Goal: Task Accomplishment & Management: Manage account settings

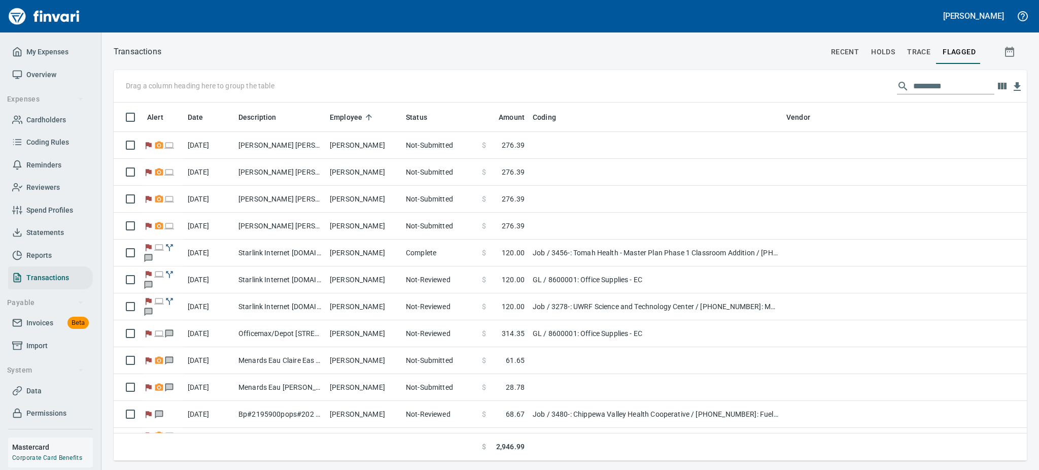
scroll to position [347, 889]
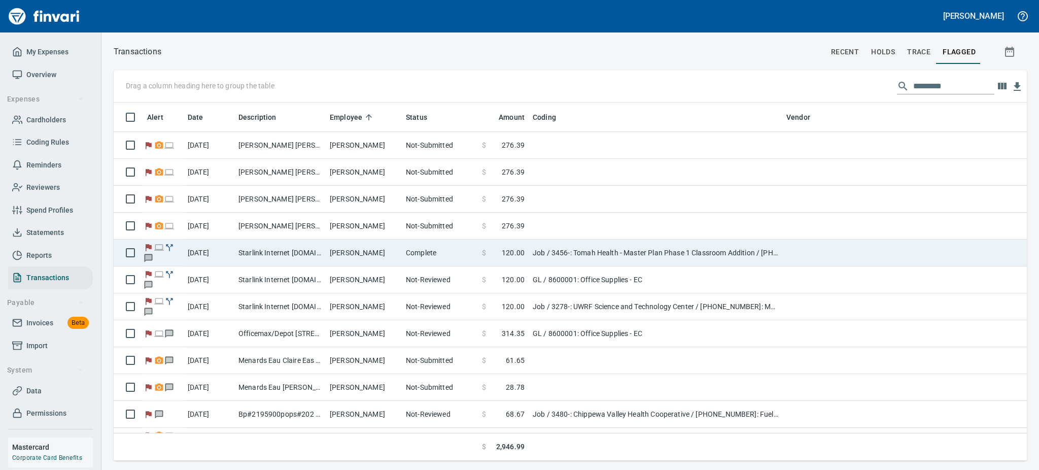
drag, startPoint x: 262, startPoint y: 254, endPoint x: 255, endPoint y: 251, distance: 7.7
click at [262, 255] on td "Starlink Internet [DOMAIN_NAME] CA - starlink" at bounding box center [279, 252] width 91 height 27
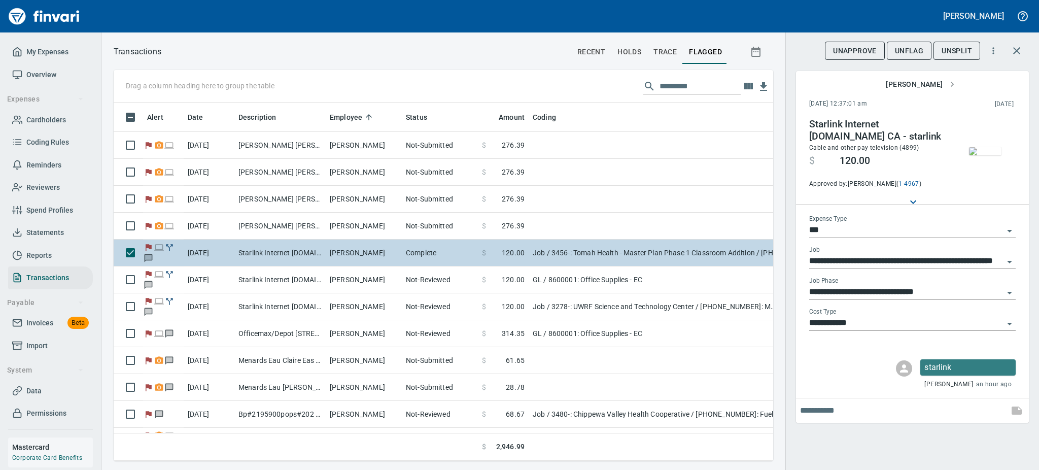
scroll to position [336, 637]
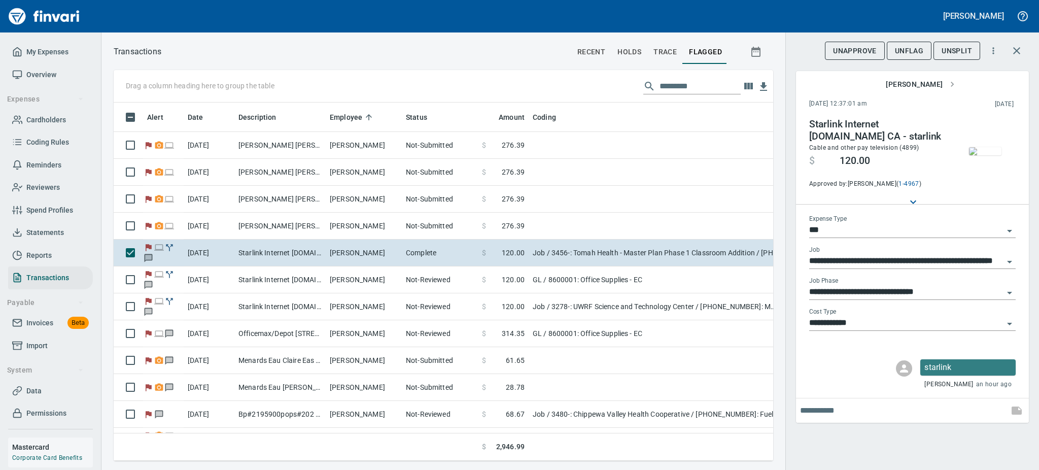
click at [989, 147] on img "button" at bounding box center [985, 151] width 32 height 8
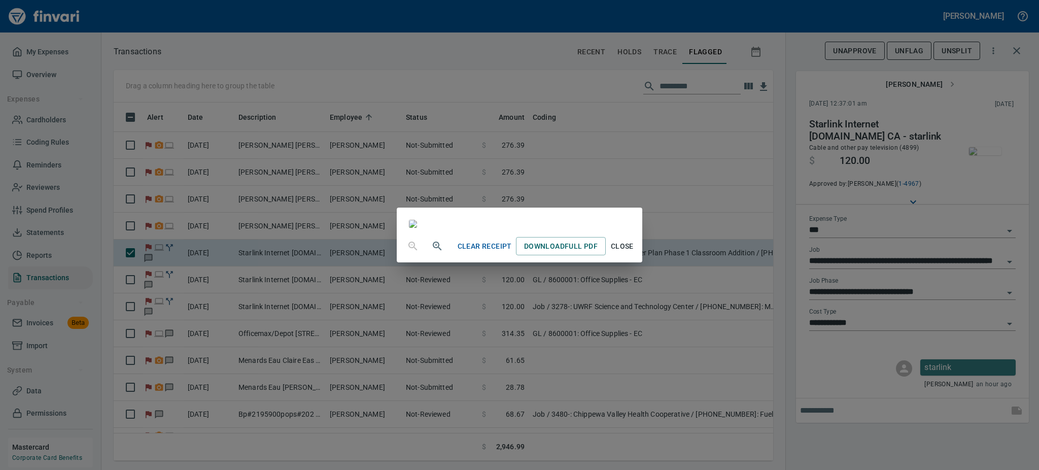
drag, startPoint x: 714, startPoint y: 438, endPoint x: 721, endPoint y: 425, distance: 15.0
click at [634, 253] on span "Close" at bounding box center [622, 246] width 24 height 13
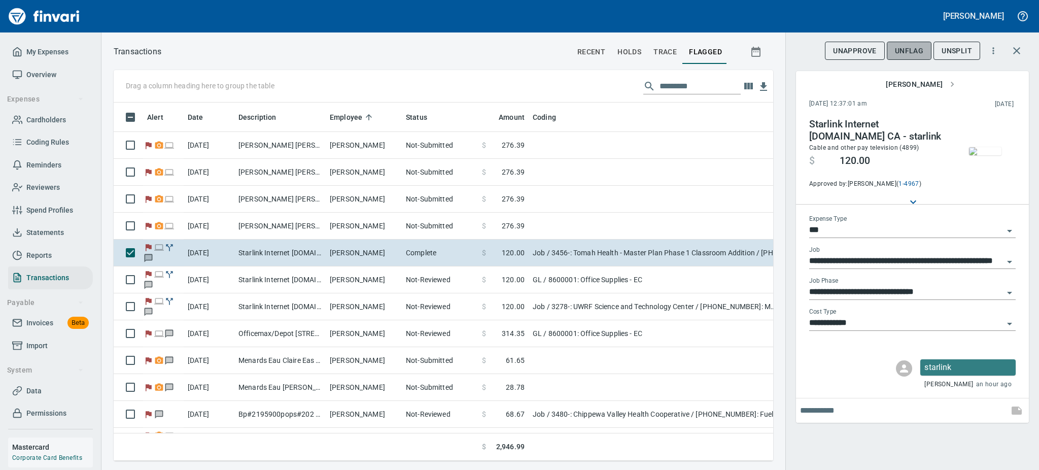
click at [907, 54] on span "UnFlag" at bounding box center [909, 51] width 28 height 13
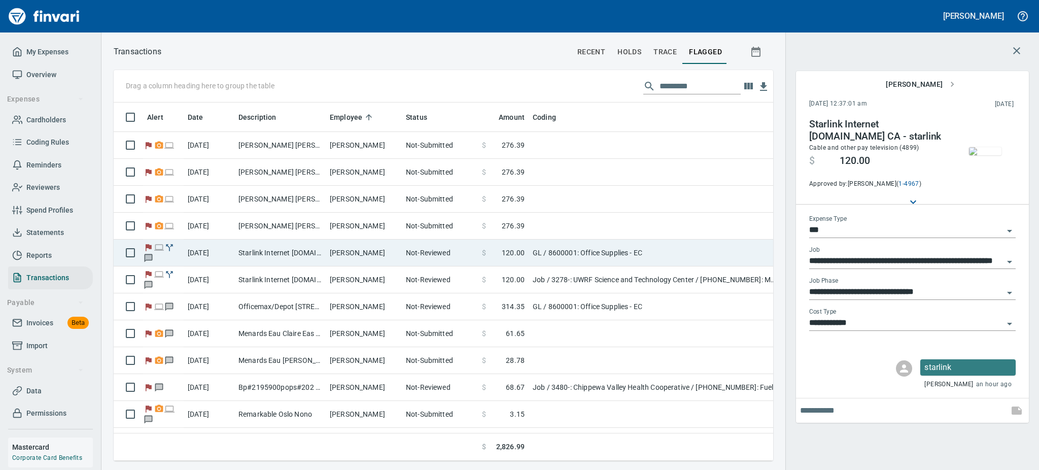
click at [238, 259] on td "Starlink Internet [DOMAIN_NAME] CA - starlink" at bounding box center [279, 252] width 91 height 27
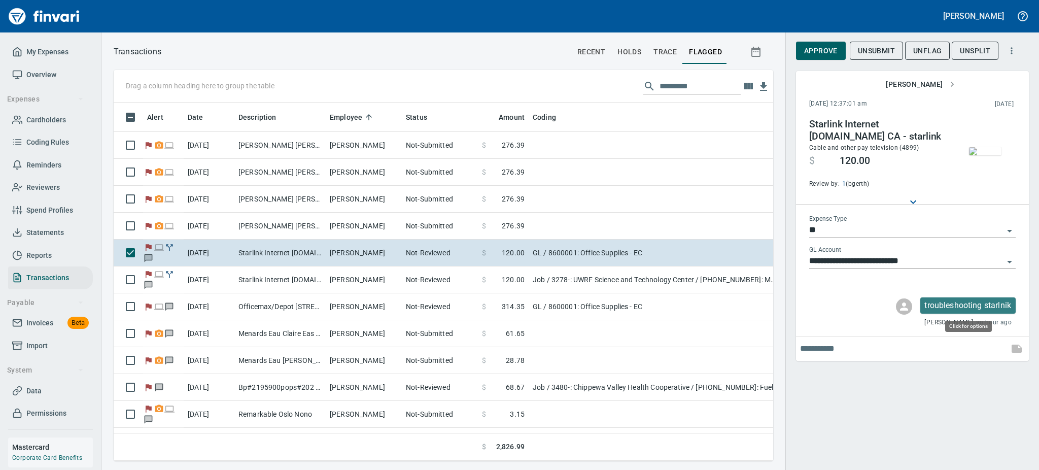
scroll to position [336, 637]
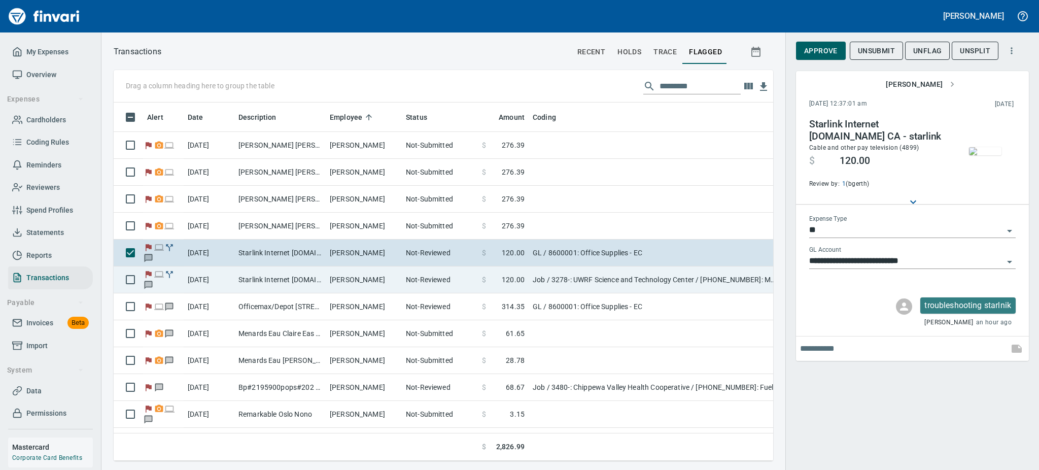
click at [245, 282] on td "Starlink Internet [DOMAIN_NAME] CA - starlink" at bounding box center [279, 279] width 91 height 27
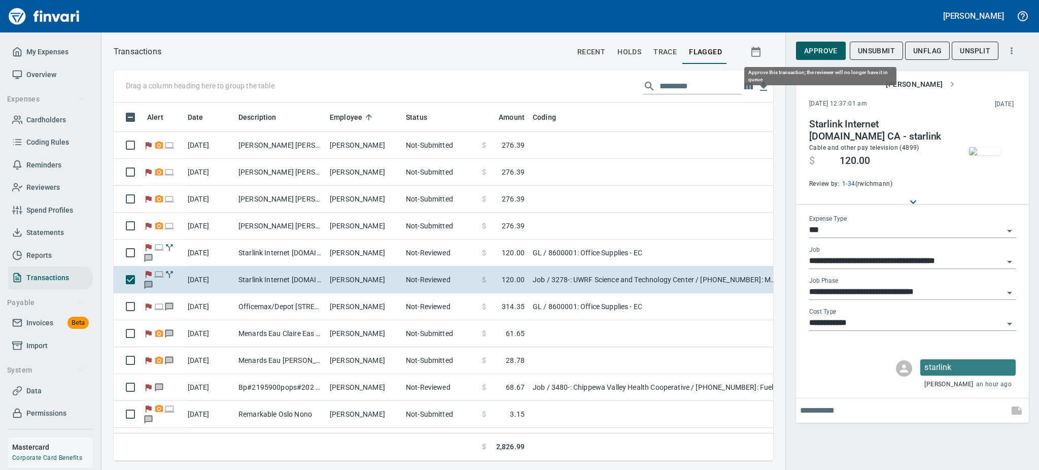
click at [808, 53] on span "Approve" at bounding box center [820, 51] width 33 height 13
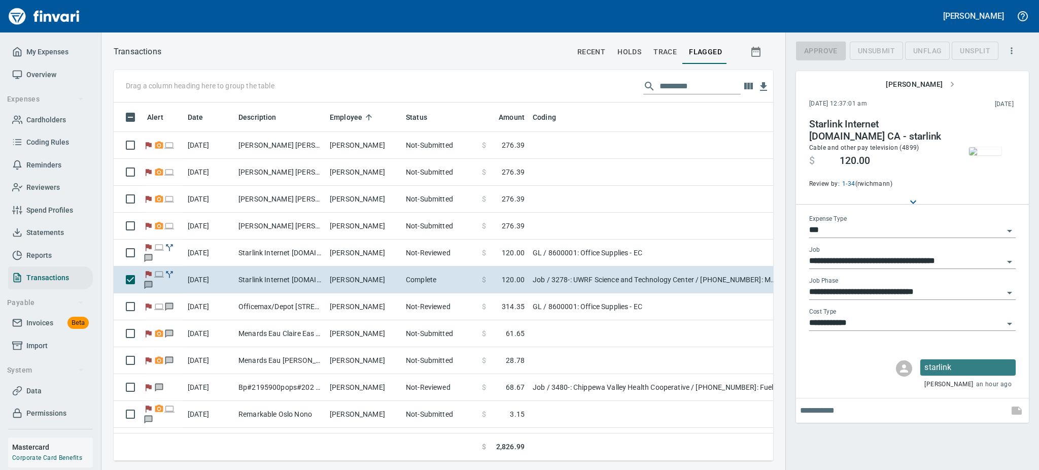
scroll to position [336, 637]
click at [902, 51] on span "UnFlag" at bounding box center [909, 51] width 28 height 13
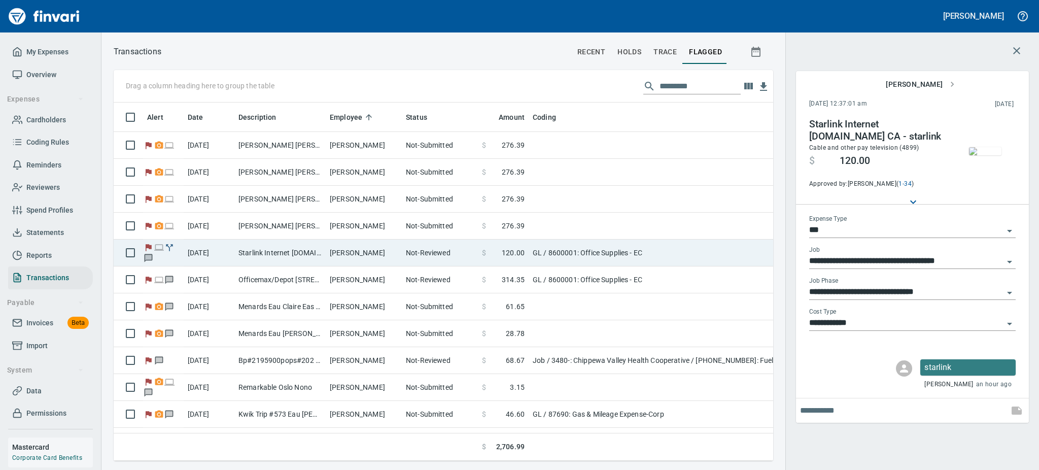
click at [255, 250] on td "Starlink Internet [DOMAIN_NAME] CA - starlink" at bounding box center [279, 252] width 91 height 27
type input "**"
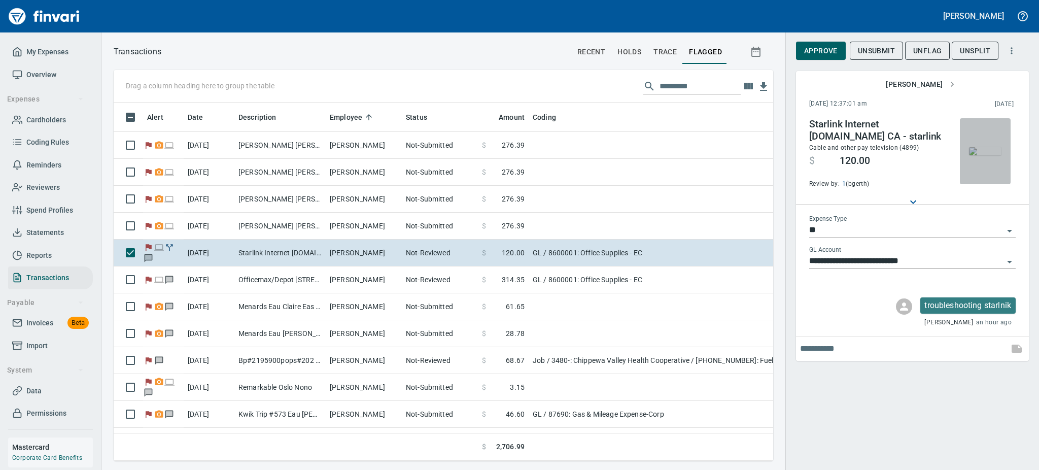
click at [985, 155] on img "button" at bounding box center [985, 151] width 32 height 8
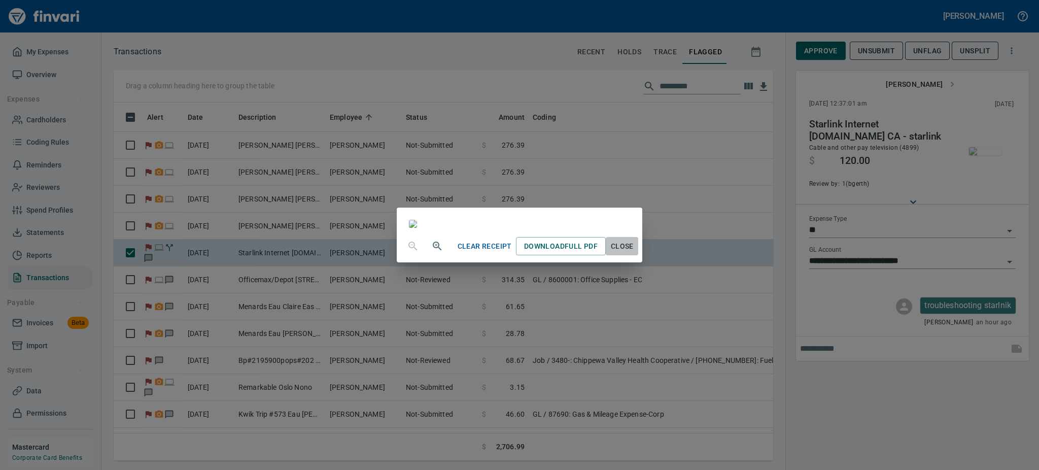
click at [634, 253] on span "Close" at bounding box center [622, 246] width 24 height 13
